Goal: Task Accomplishment & Management: Manage account settings

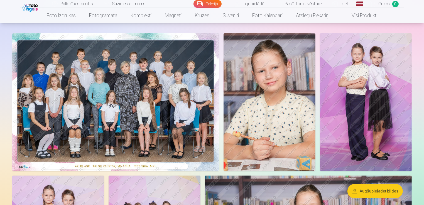
scroll to position [24, 0]
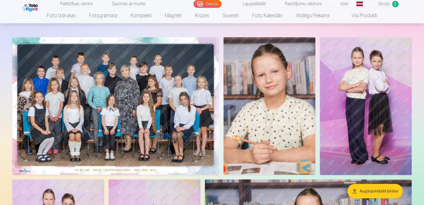
click at [177, 85] on img at bounding box center [115, 106] width 207 height 138
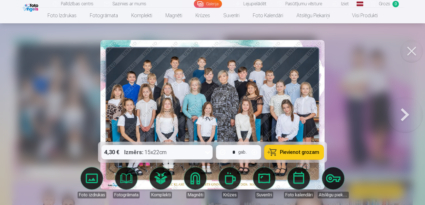
click at [403, 110] on button at bounding box center [406, 115] width 36 height 43
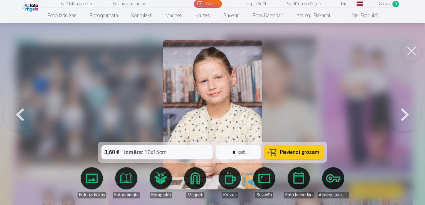
click at [403, 110] on button at bounding box center [406, 115] width 36 height 43
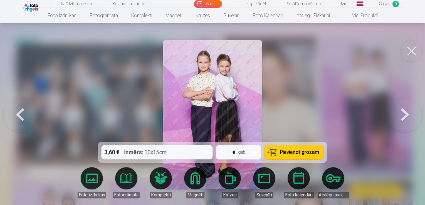
click at [403, 110] on button at bounding box center [406, 115] width 36 height 43
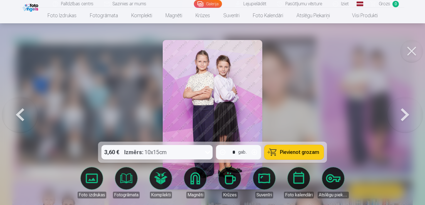
click at [403, 110] on button at bounding box center [406, 115] width 36 height 43
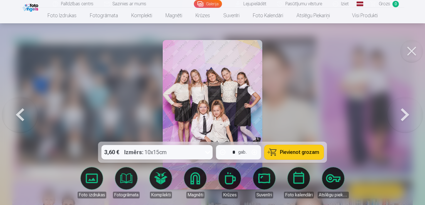
click at [403, 110] on button at bounding box center [406, 115] width 36 height 43
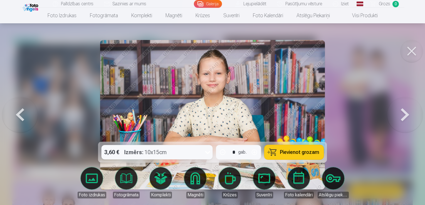
click at [403, 110] on button at bounding box center [406, 115] width 36 height 43
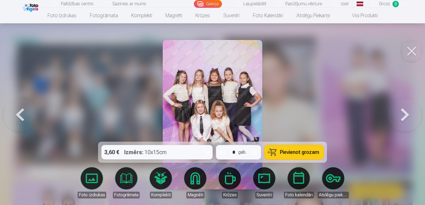
click at [403, 110] on button at bounding box center [406, 115] width 36 height 43
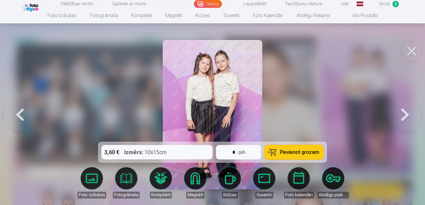
click at [403, 110] on button at bounding box center [406, 115] width 36 height 43
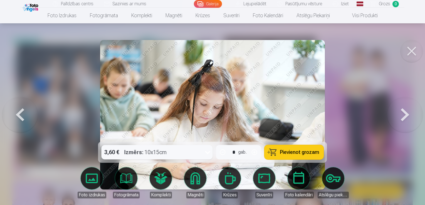
click at [403, 110] on button at bounding box center [406, 115] width 36 height 43
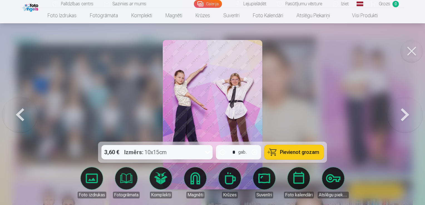
click at [403, 110] on button at bounding box center [406, 115] width 36 height 43
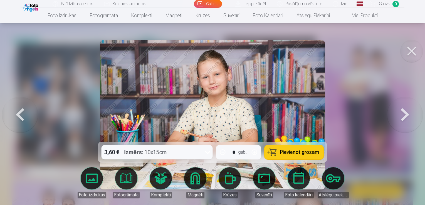
click at [403, 110] on button at bounding box center [406, 115] width 36 height 43
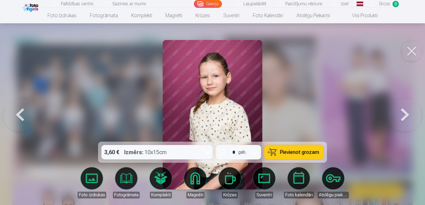
click at [403, 110] on button at bounding box center [406, 115] width 36 height 43
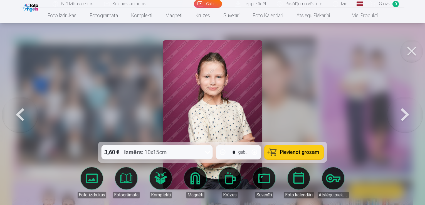
click at [403, 110] on button at bounding box center [406, 115] width 36 height 43
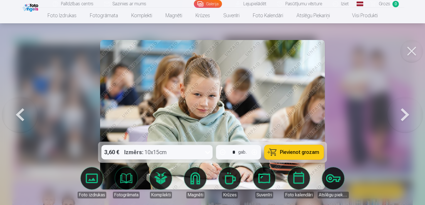
click at [403, 110] on button at bounding box center [406, 115] width 36 height 43
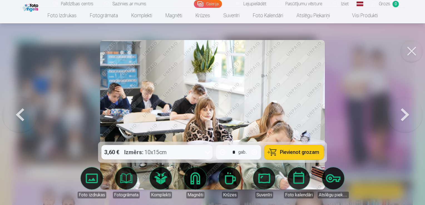
click at [403, 110] on button at bounding box center [406, 115] width 36 height 43
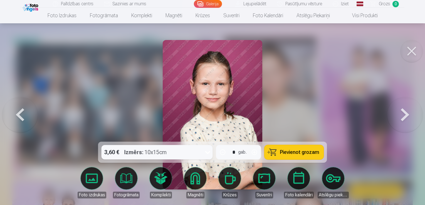
click at [403, 110] on button at bounding box center [406, 115] width 36 height 43
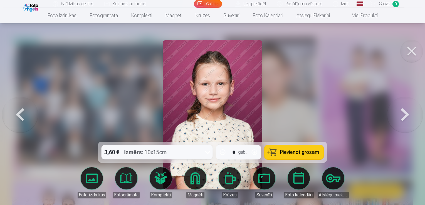
click at [403, 110] on button at bounding box center [406, 115] width 36 height 43
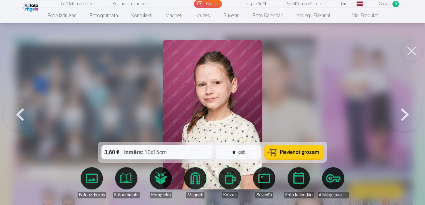
click at [31, 116] on button at bounding box center [20, 115] width 36 height 43
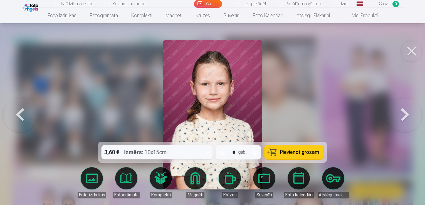
click at [31, 116] on button at bounding box center [20, 115] width 36 height 43
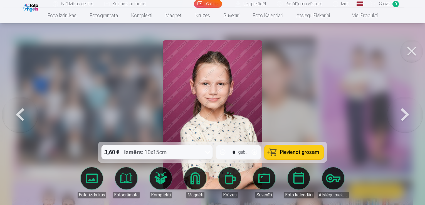
click at [403, 112] on button at bounding box center [406, 115] width 36 height 43
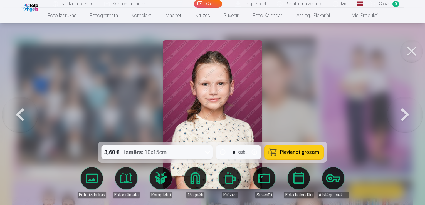
click at [403, 112] on button at bounding box center [406, 115] width 36 height 43
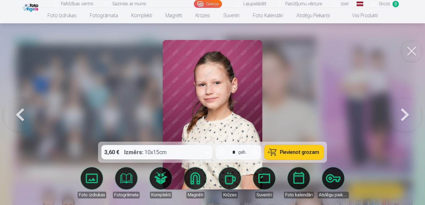
click at [403, 112] on button at bounding box center [406, 115] width 36 height 43
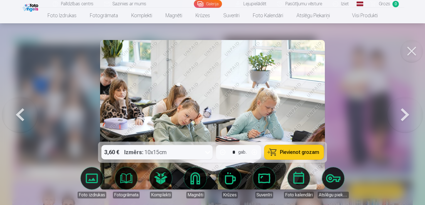
click at [403, 112] on button at bounding box center [406, 115] width 36 height 43
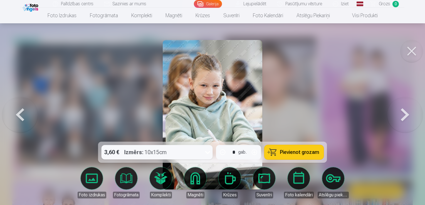
click at [403, 112] on button at bounding box center [406, 115] width 36 height 43
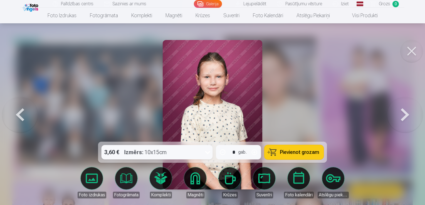
click at [403, 112] on button at bounding box center [406, 115] width 36 height 43
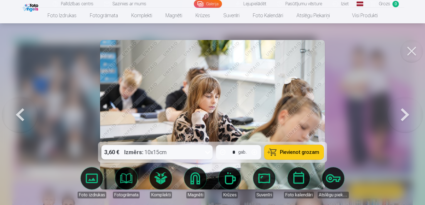
click at [403, 112] on button at bounding box center [406, 115] width 36 height 43
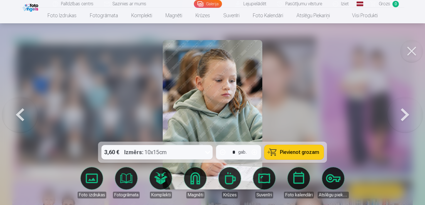
click at [403, 112] on button at bounding box center [406, 115] width 36 height 43
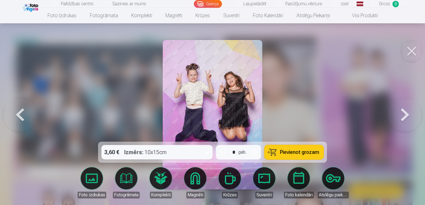
click at [403, 112] on button at bounding box center [406, 115] width 36 height 43
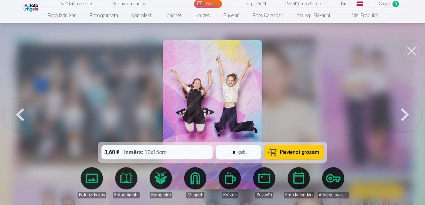
click at [403, 112] on button at bounding box center [406, 115] width 36 height 43
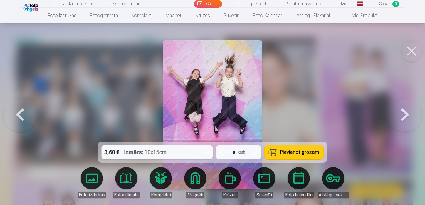
click at [403, 112] on button at bounding box center [406, 115] width 36 height 43
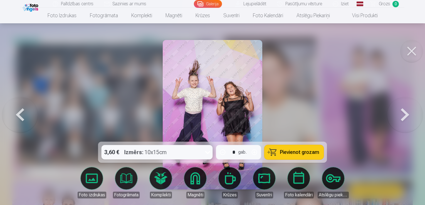
click at [403, 112] on button at bounding box center [406, 115] width 36 height 43
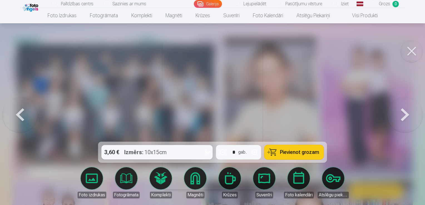
click at [403, 112] on button at bounding box center [406, 115] width 36 height 43
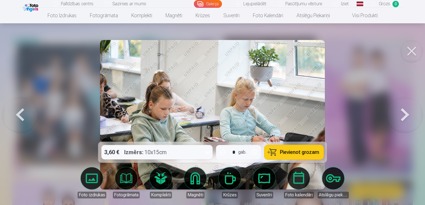
click at [403, 112] on button at bounding box center [406, 115] width 36 height 43
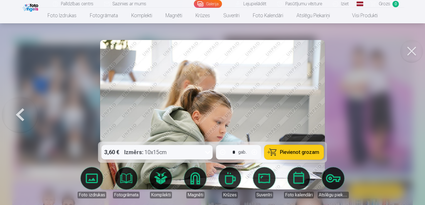
click at [403, 112] on div at bounding box center [212, 102] width 425 height 205
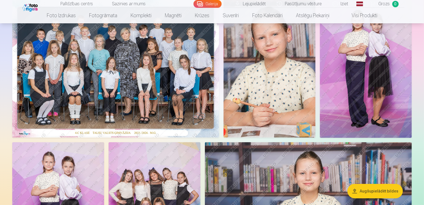
scroll to position [30, 0]
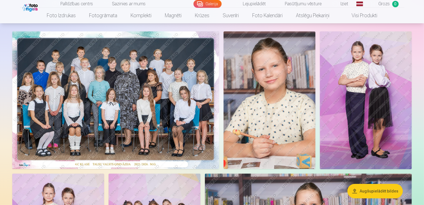
click at [346, 6] on link "Iziet" at bounding box center [340, 4] width 27 height 8
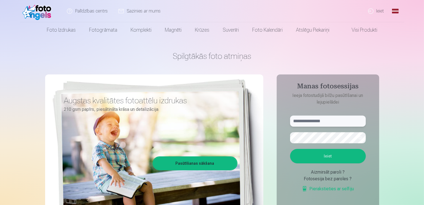
click at [314, 121] on input "text" at bounding box center [328, 121] width 76 height 11
click at [339, 159] on button "Ieiet" at bounding box center [328, 156] width 76 height 14
drag, startPoint x: 309, startPoint y: 120, endPoint x: 283, endPoint y: 121, distance: 26.8
click at [283, 121] on aside "**********" at bounding box center [328, 151] width 102 height 153
type input "**********"
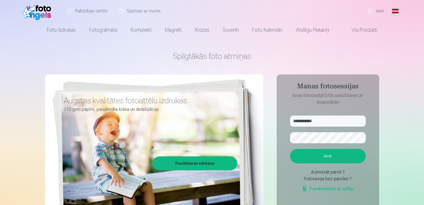
click at [362, 139] on button "button" at bounding box center [360, 138] width 11 height 11
drag, startPoint x: 334, startPoint y: 158, endPoint x: 334, endPoint y: 161, distance: 3.1
click at [334, 161] on button "Ieiet" at bounding box center [328, 156] width 76 height 14
click at [310, 119] on input "text" at bounding box center [328, 121] width 76 height 11
type input "******"
